Goal: Information Seeking & Learning: Learn about a topic

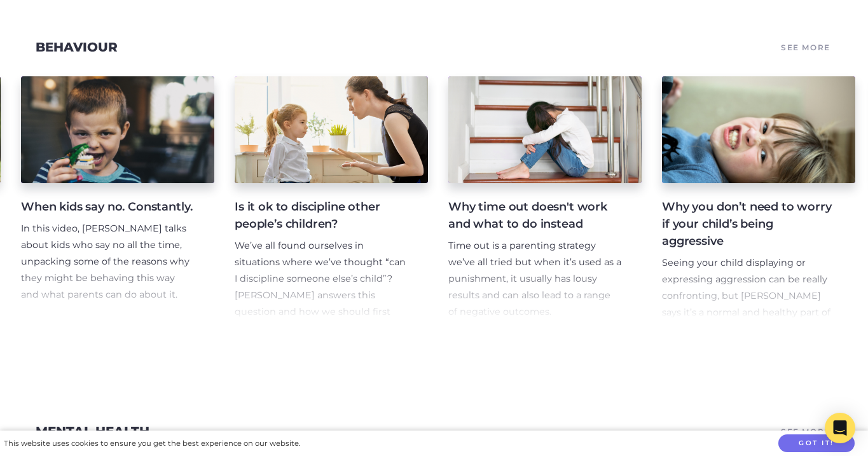
scroll to position [0, 871]
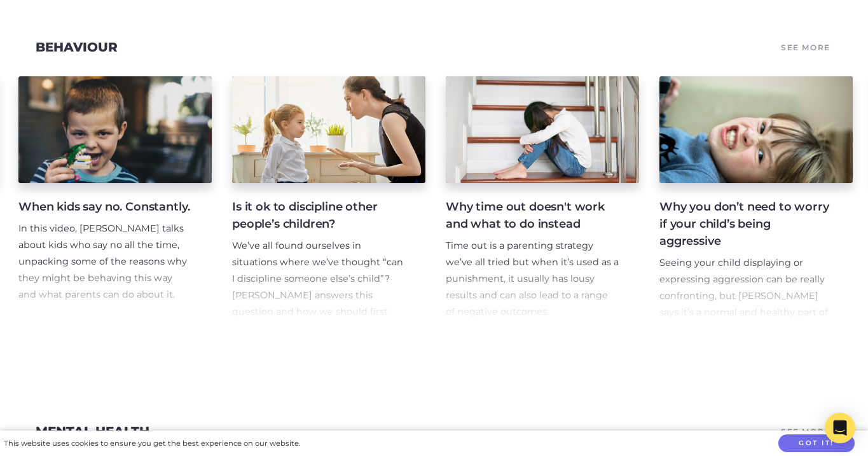
click at [514, 184] on link "Why time out doesn't work and what to do instead Time out is a parenting strate…" at bounding box center [542, 198] width 193 height 244
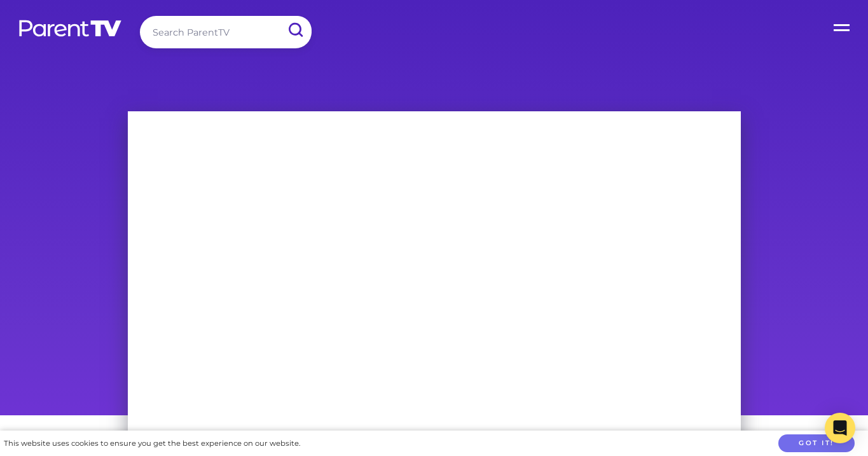
click at [837, 15] on label "Open Menu" at bounding box center [842, 25] width 51 height 51
click at [0, 0] on input "Open Menu" at bounding box center [0, 0] width 0 height 0
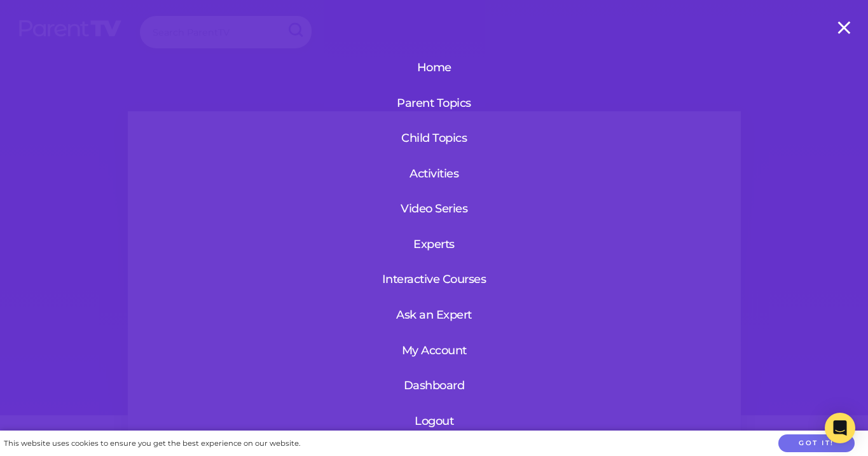
click at [429, 138] on link "Child Topics" at bounding box center [434, 137] width 117 height 33
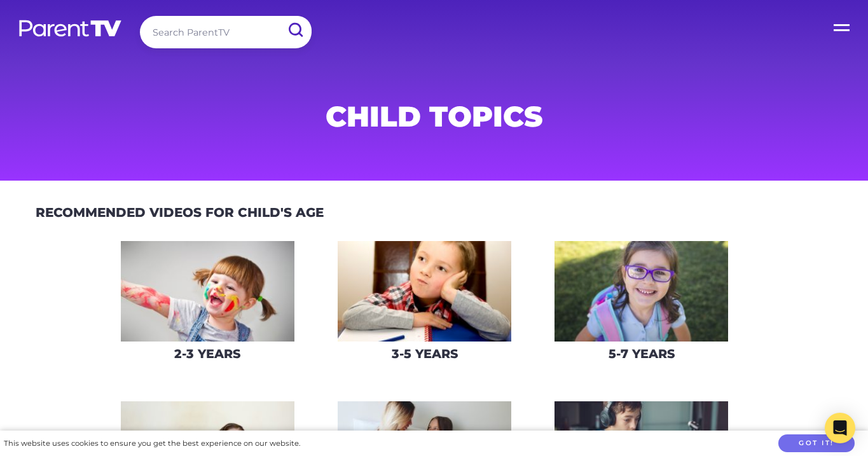
click at [407, 300] on img at bounding box center [424, 291] width 174 height 101
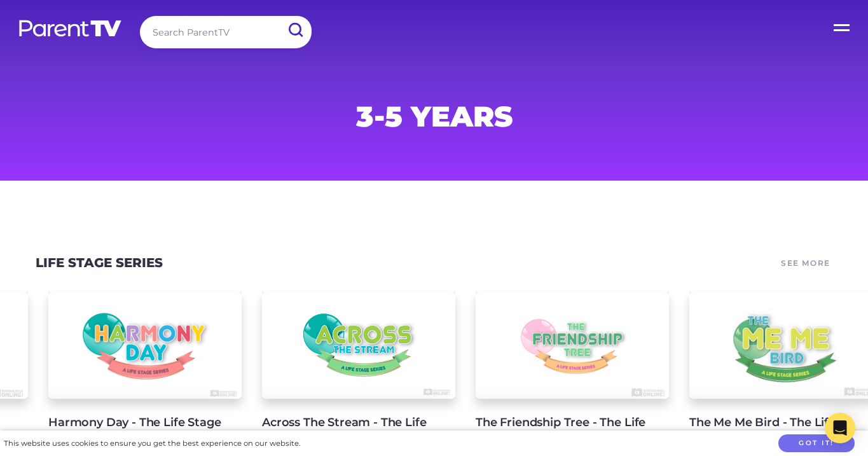
click at [834, 30] on label "Open Menu" at bounding box center [842, 25] width 51 height 51
click at [0, 0] on input "Open Menu" at bounding box center [0, 0] width 0 height 0
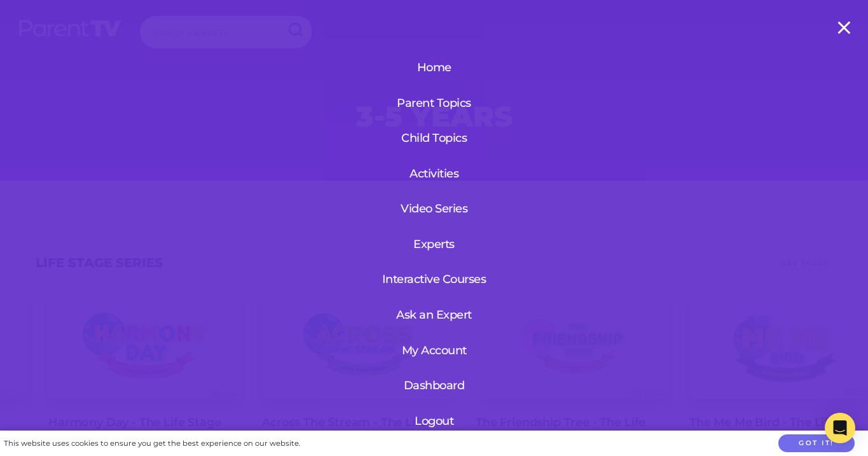
click at [451, 101] on link "Parent Topics" at bounding box center [434, 102] width 117 height 33
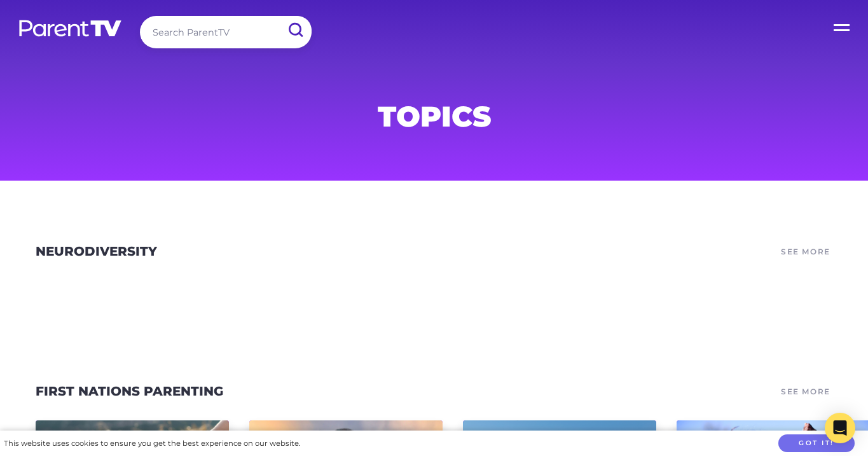
click at [843, 16] on label "Open Menu" at bounding box center [842, 25] width 51 height 51
click at [0, 0] on input "Open Menu" at bounding box center [0, 0] width 0 height 0
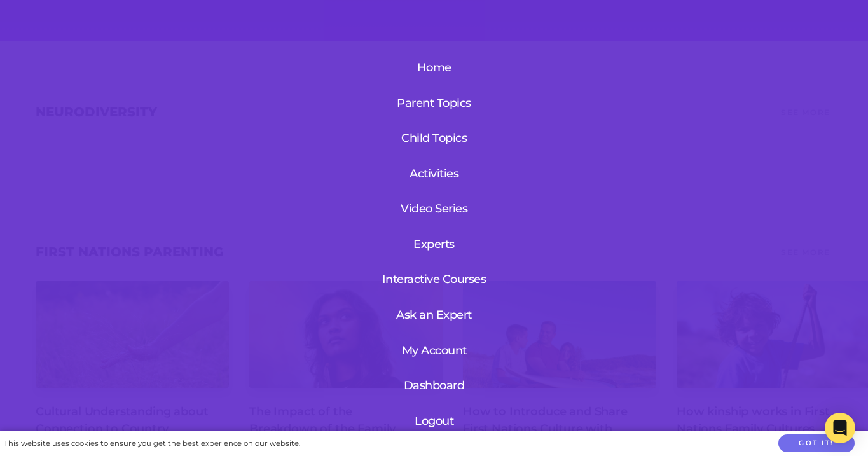
scroll to position [141, 0]
click at [444, 208] on link "Video Series" at bounding box center [434, 208] width 117 height 33
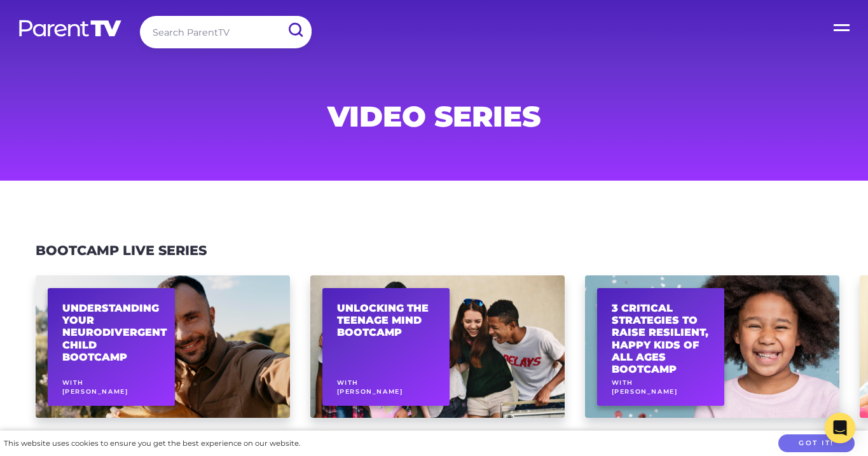
click at [85, 38] on link at bounding box center [70, 37] width 105 height 37
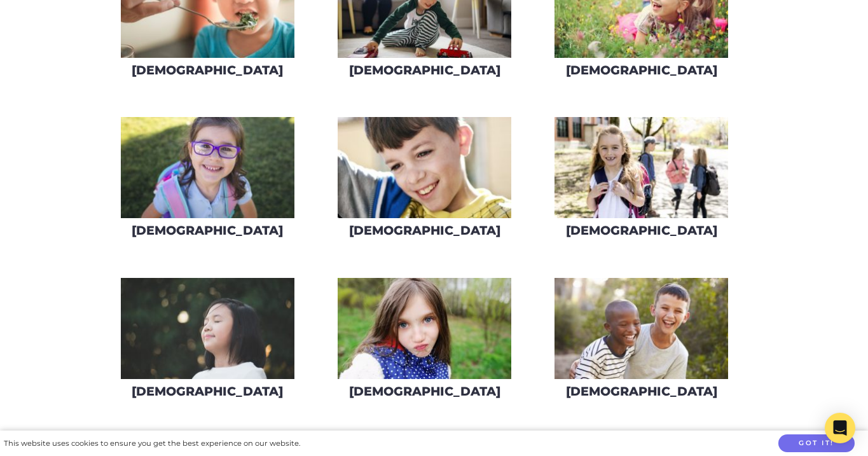
scroll to position [564, 0]
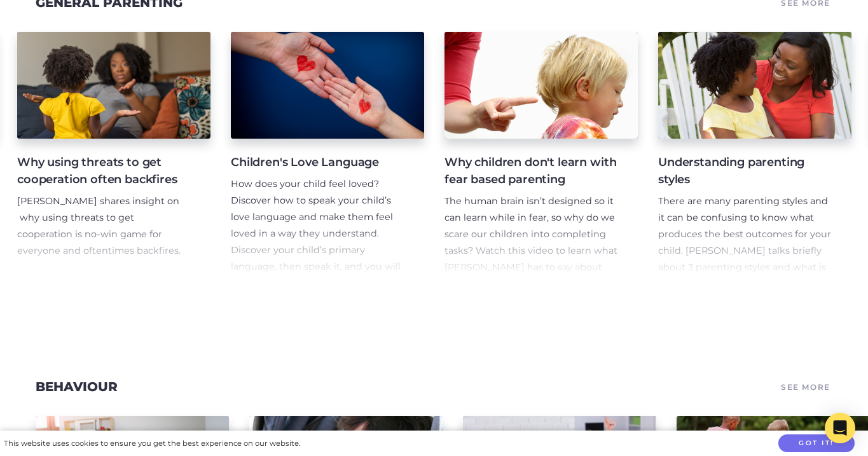
scroll to position [0, 407]
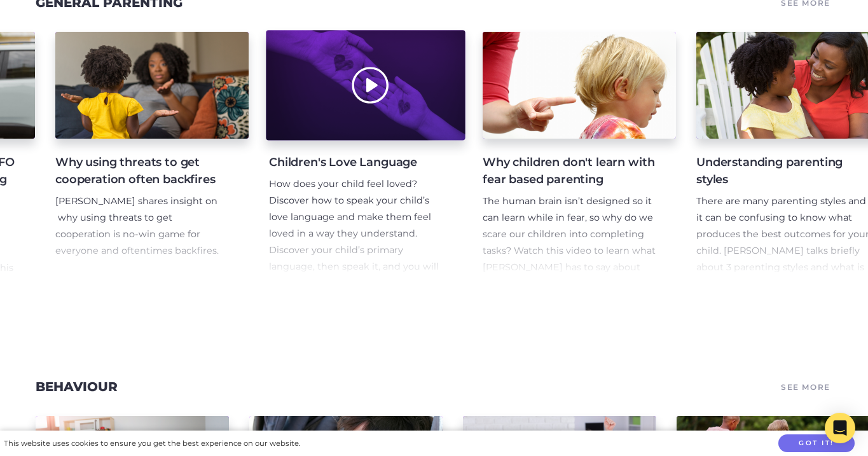
click at [360, 125] on div at bounding box center [365, 86] width 199 height 110
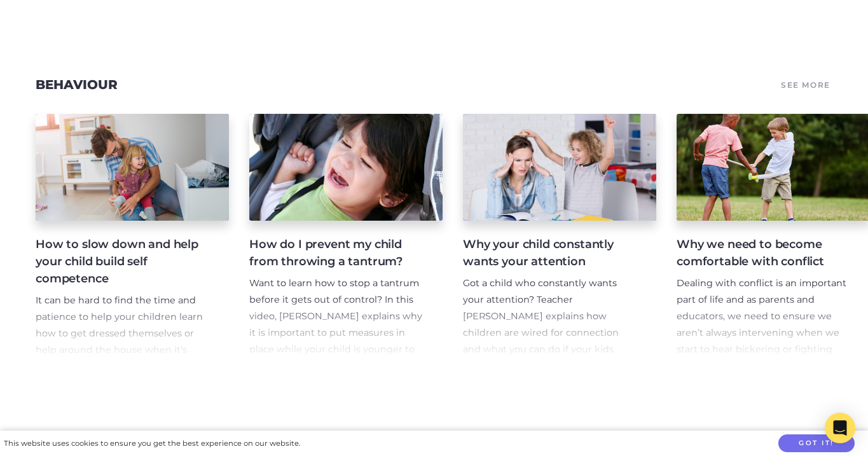
scroll to position [0, 0]
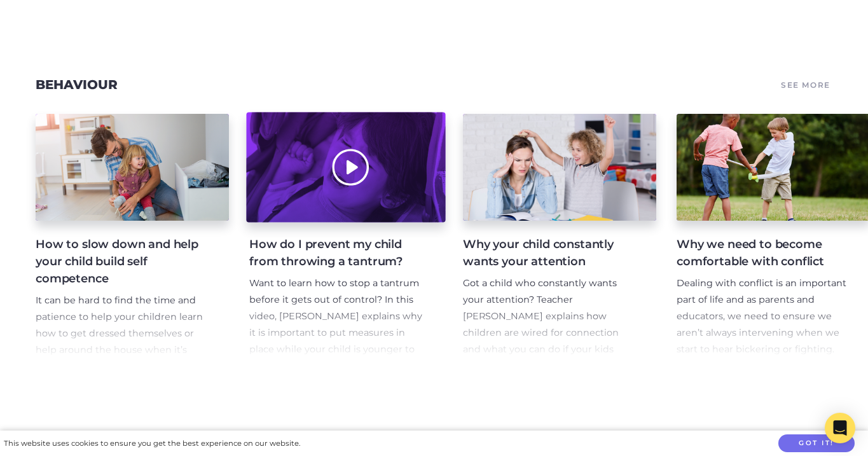
click at [360, 200] on div at bounding box center [345, 167] width 199 height 110
click at [489, 162] on div at bounding box center [559, 167] width 193 height 107
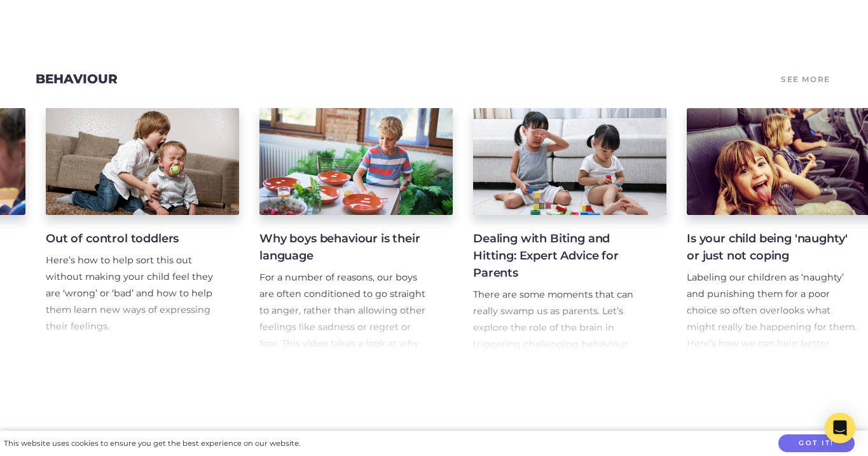
scroll to position [569, 0]
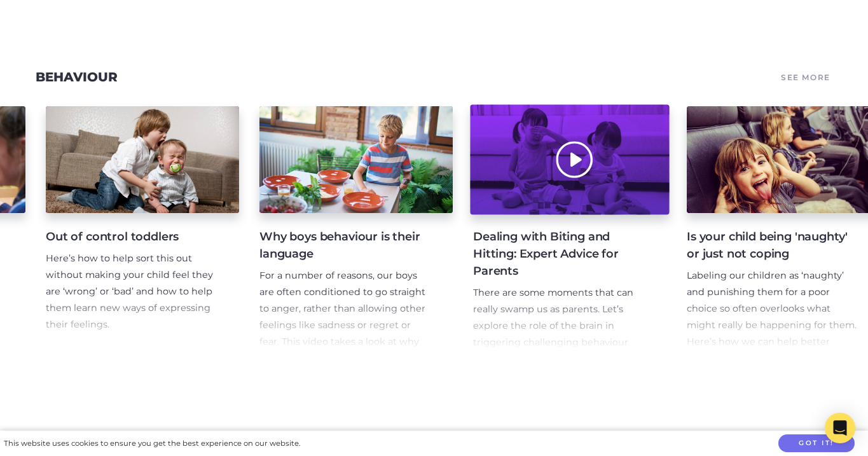
click at [583, 194] on div at bounding box center [569, 160] width 199 height 110
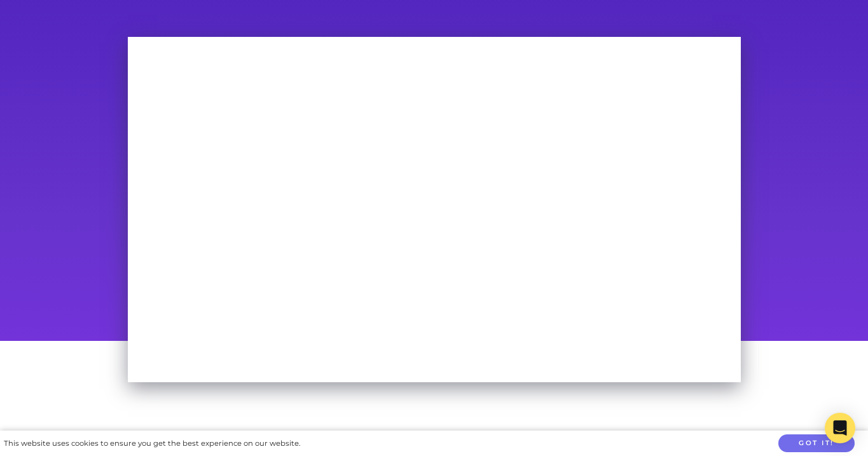
scroll to position [74, 0]
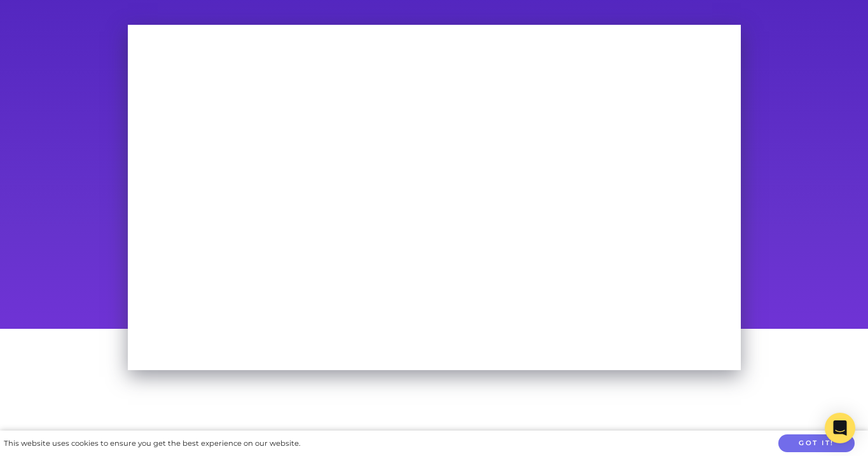
scroll to position [89, 0]
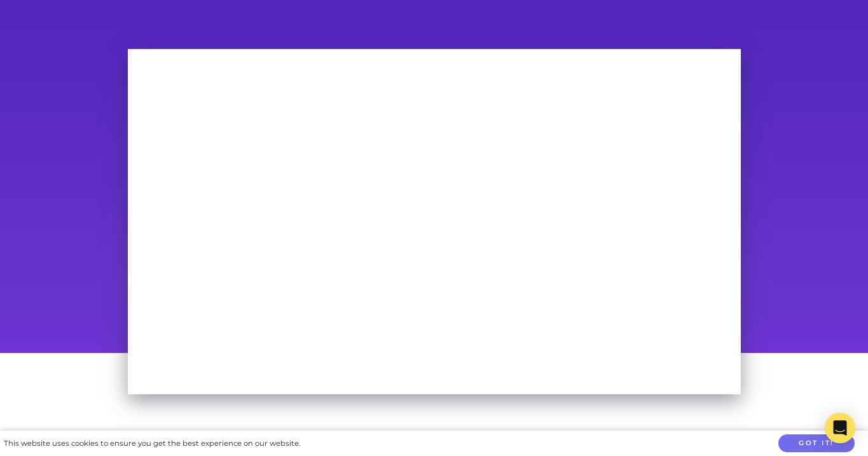
scroll to position [70, 0]
